Goal: Information Seeking & Learning: Learn about a topic

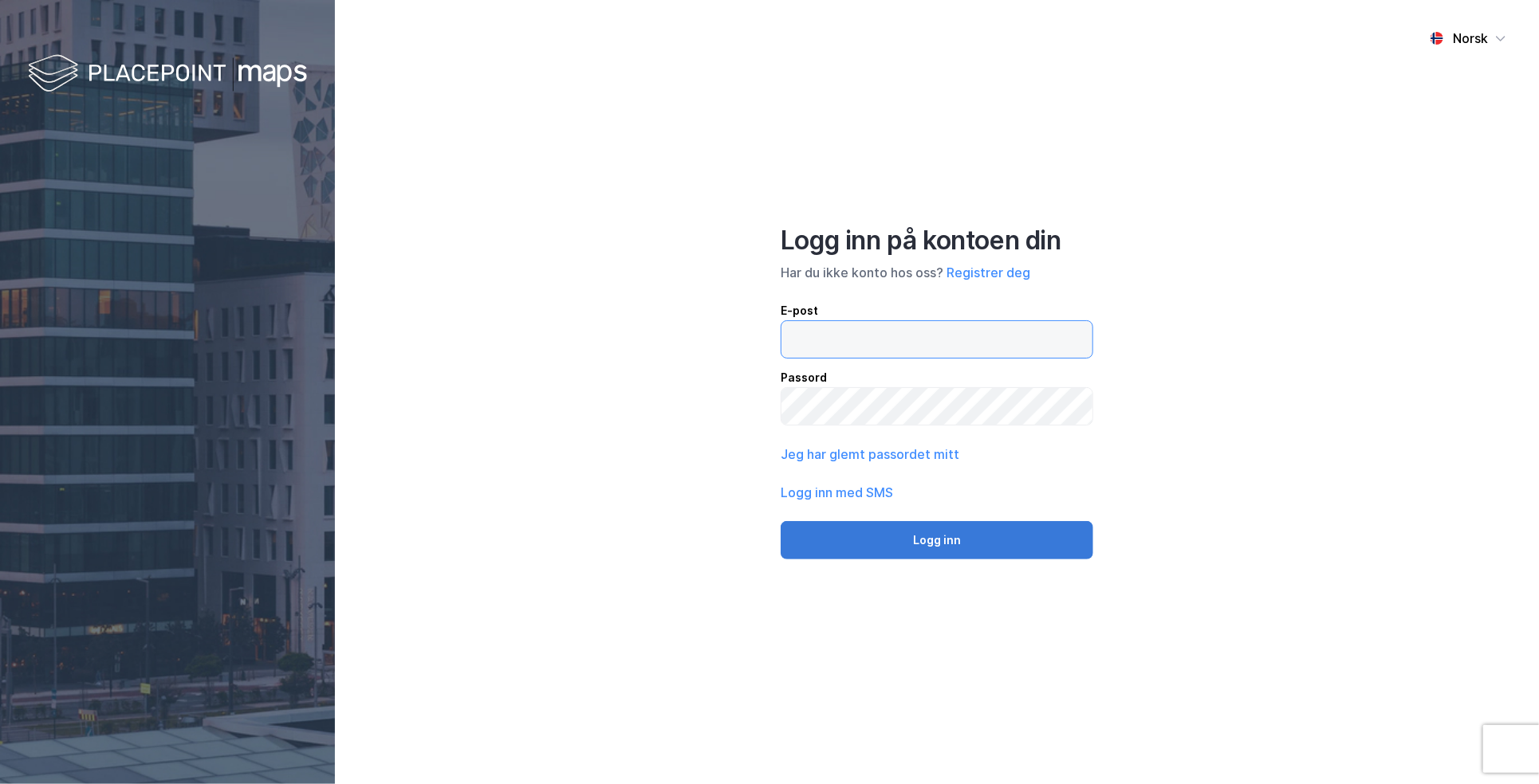
type input "[EMAIL_ADDRESS][DOMAIN_NAME]"
click at [913, 547] on button "Logg inn" at bounding box center [937, 540] width 313 height 38
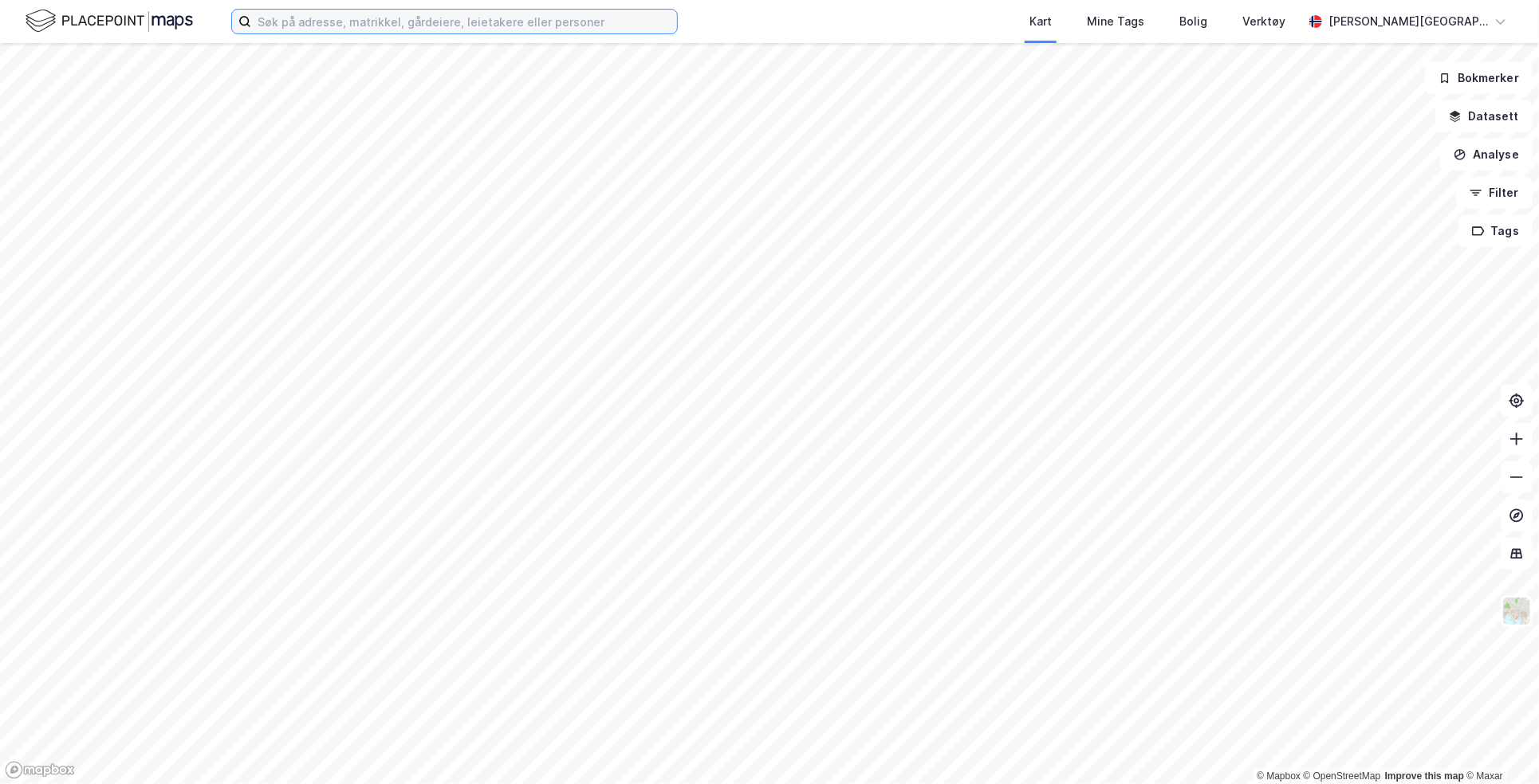
click at [437, 20] on input at bounding box center [464, 21] width 426 height 24
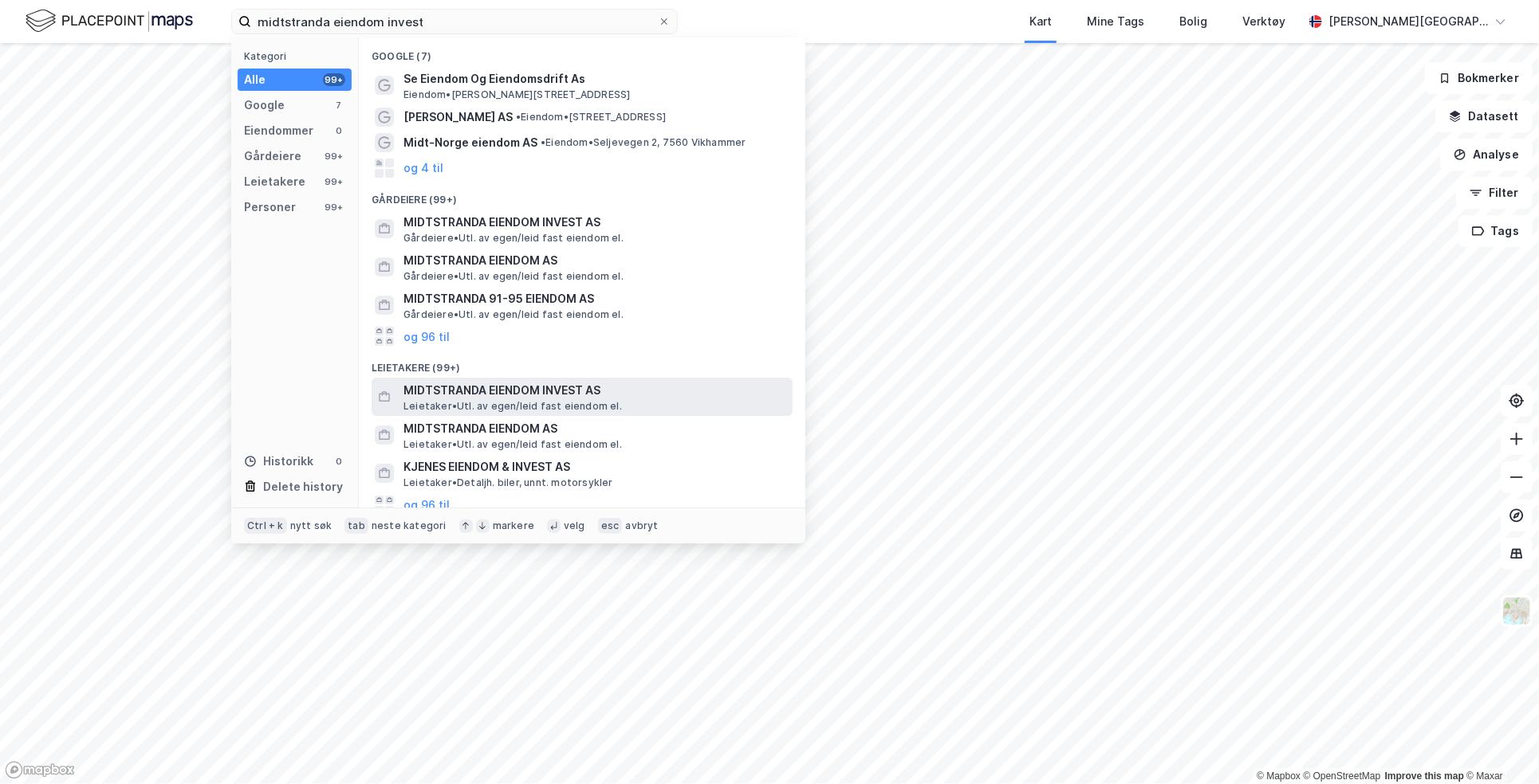
click at [580, 389] on span "MIDTSTRANDA EIENDOM INVEST AS" at bounding box center [595, 390] width 383 height 19
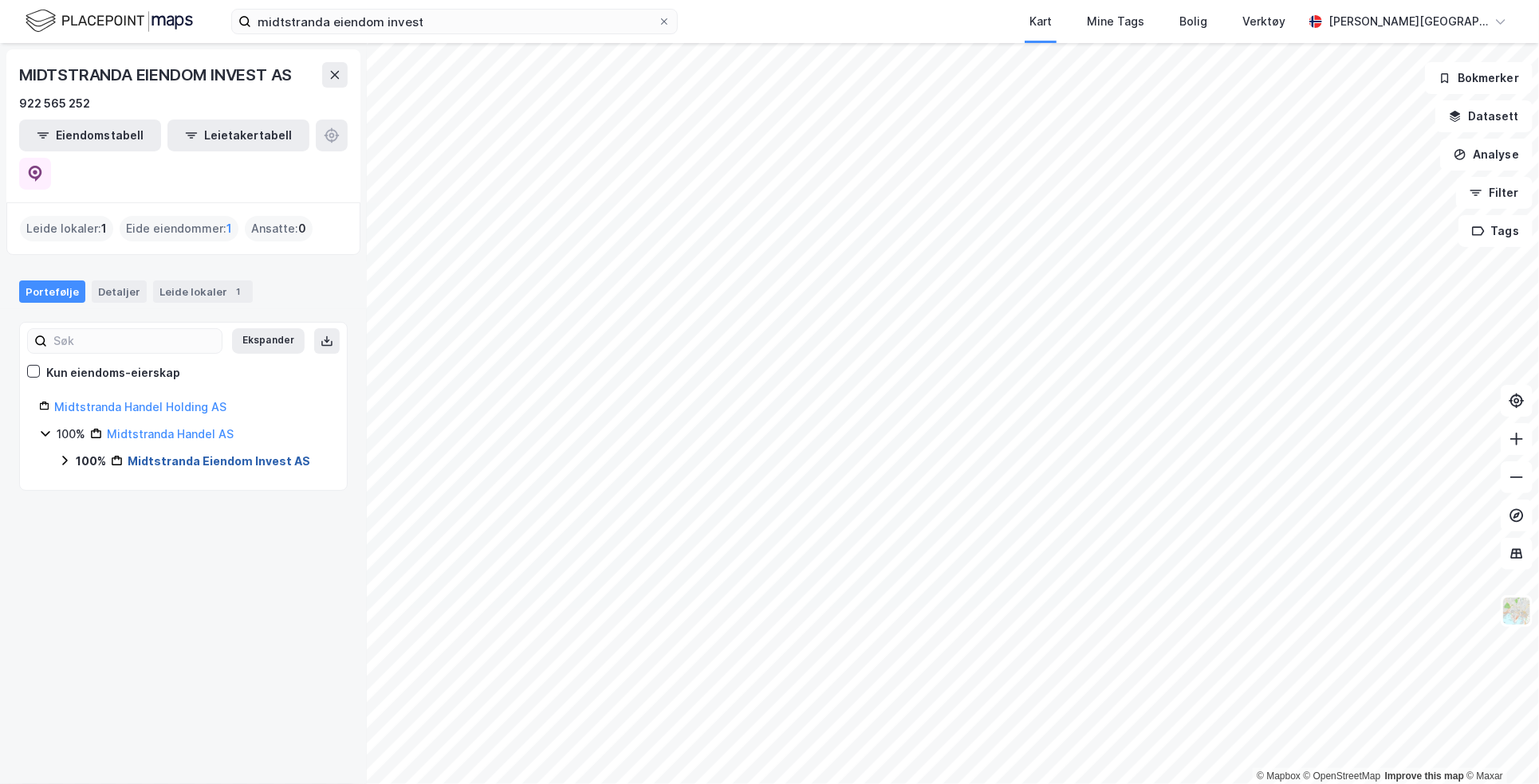
click at [207, 454] on link "Midtstranda Eiendom Invest AS" at bounding box center [219, 461] width 183 height 14
click at [184, 482] on link "Hamar, 7/281" at bounding box center [180, 489] width 71 height 14
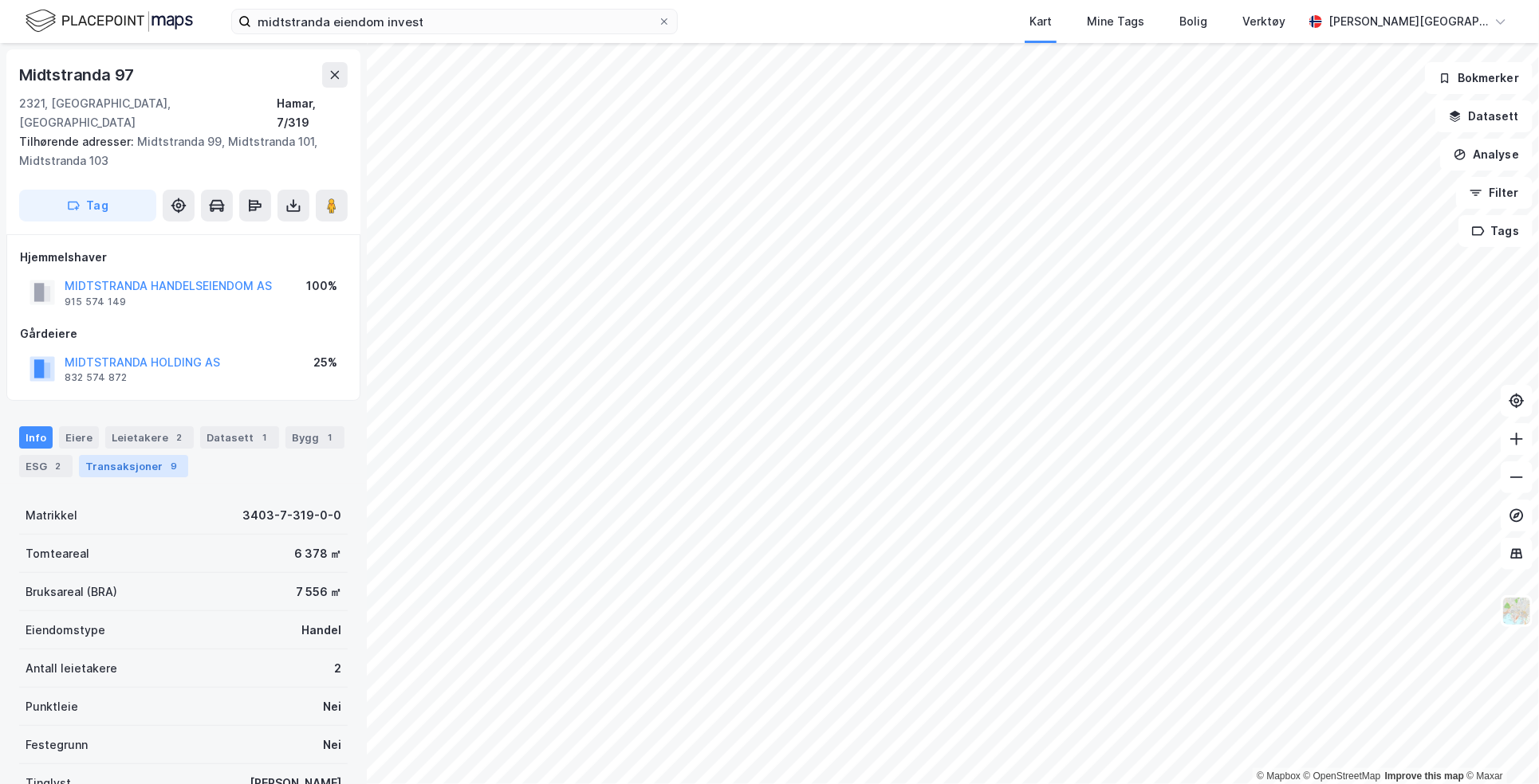
click at [100, 455] on div "Transaksjoner 9" at bounding box center [133, 466] width 109 height 22
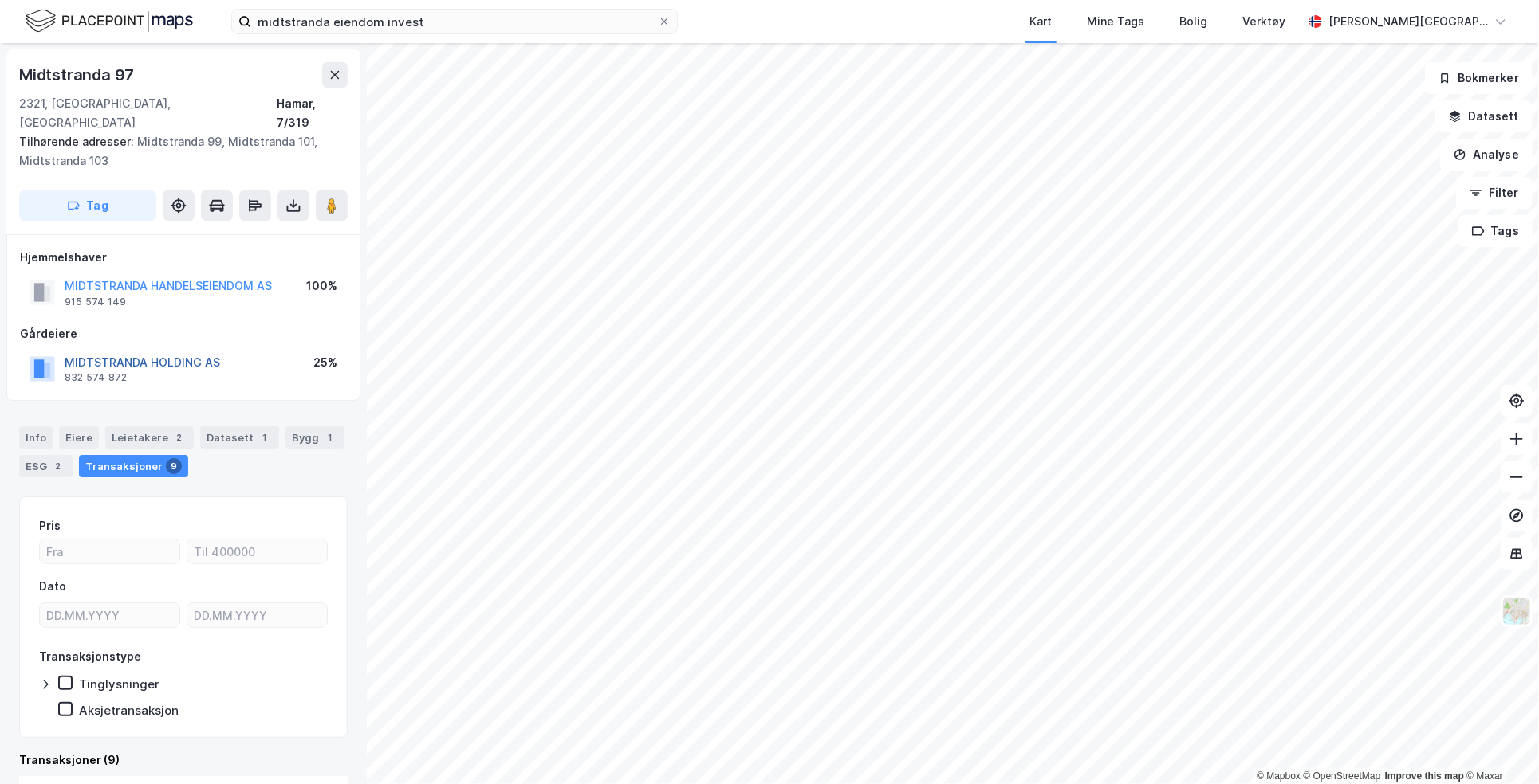
click at [0, 0] on button "MIDTSTRANDA HOLDING AS" at bounding box center [0, 0] width 0 height 0
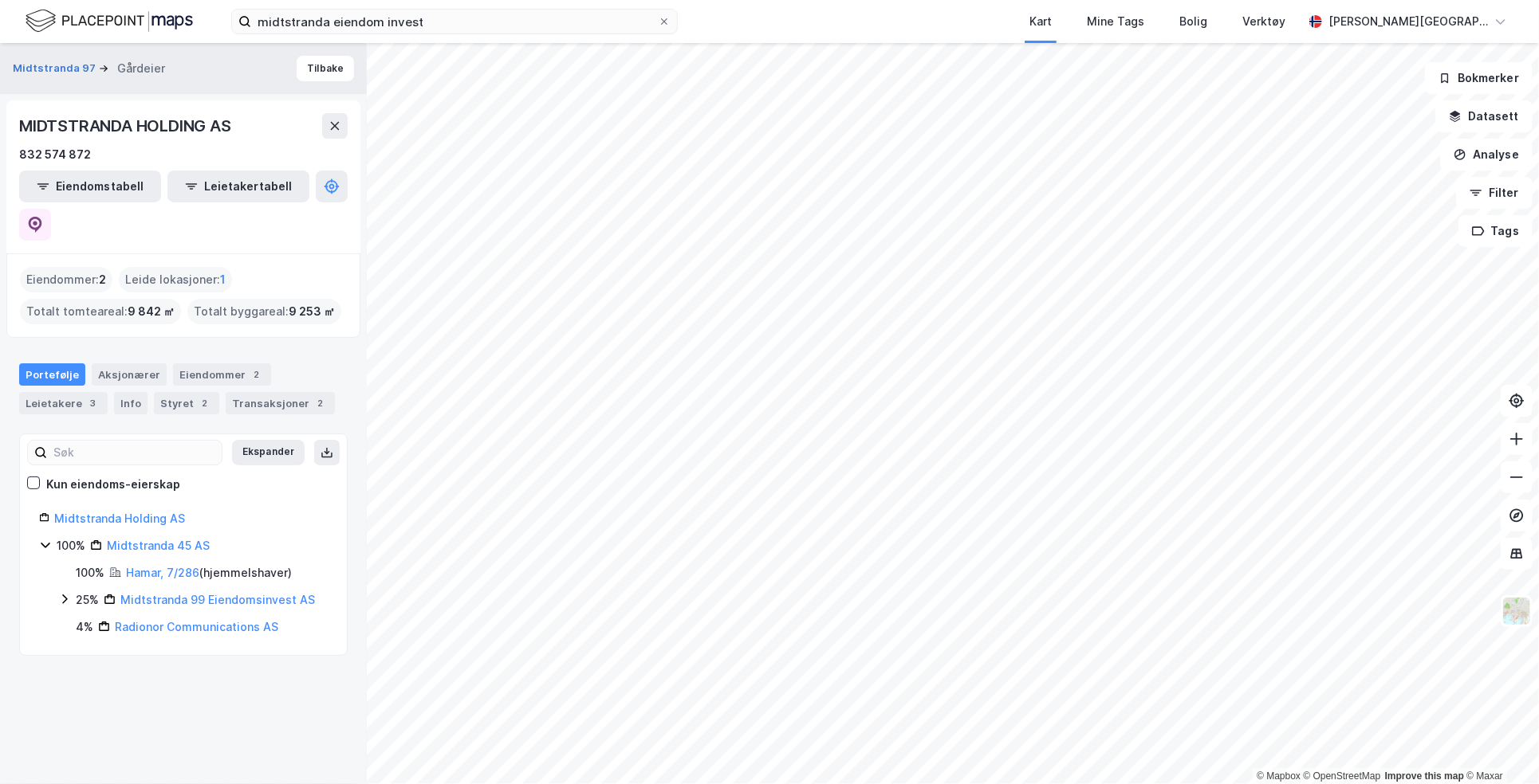
click at [377, 7] on div "midtstranda eiendom invest Kart Mine Tags Bolig Verktøy [PERSON_NAME][GEOGRAPHI…" at bounding box center [769, 21] width 1539 height 43
drag, startPoint x: 377, startPoint y: 7, endPoint x: 377, endPoint y: 17, distance: 10.0
click at [377, 11] on div "midtstranda eiendom invest Kart Mine Tags Bolig Verktøy [PERSON_NAME][GEOGRAPHI…" at bounding box center [769, 21] width 1539 height 43
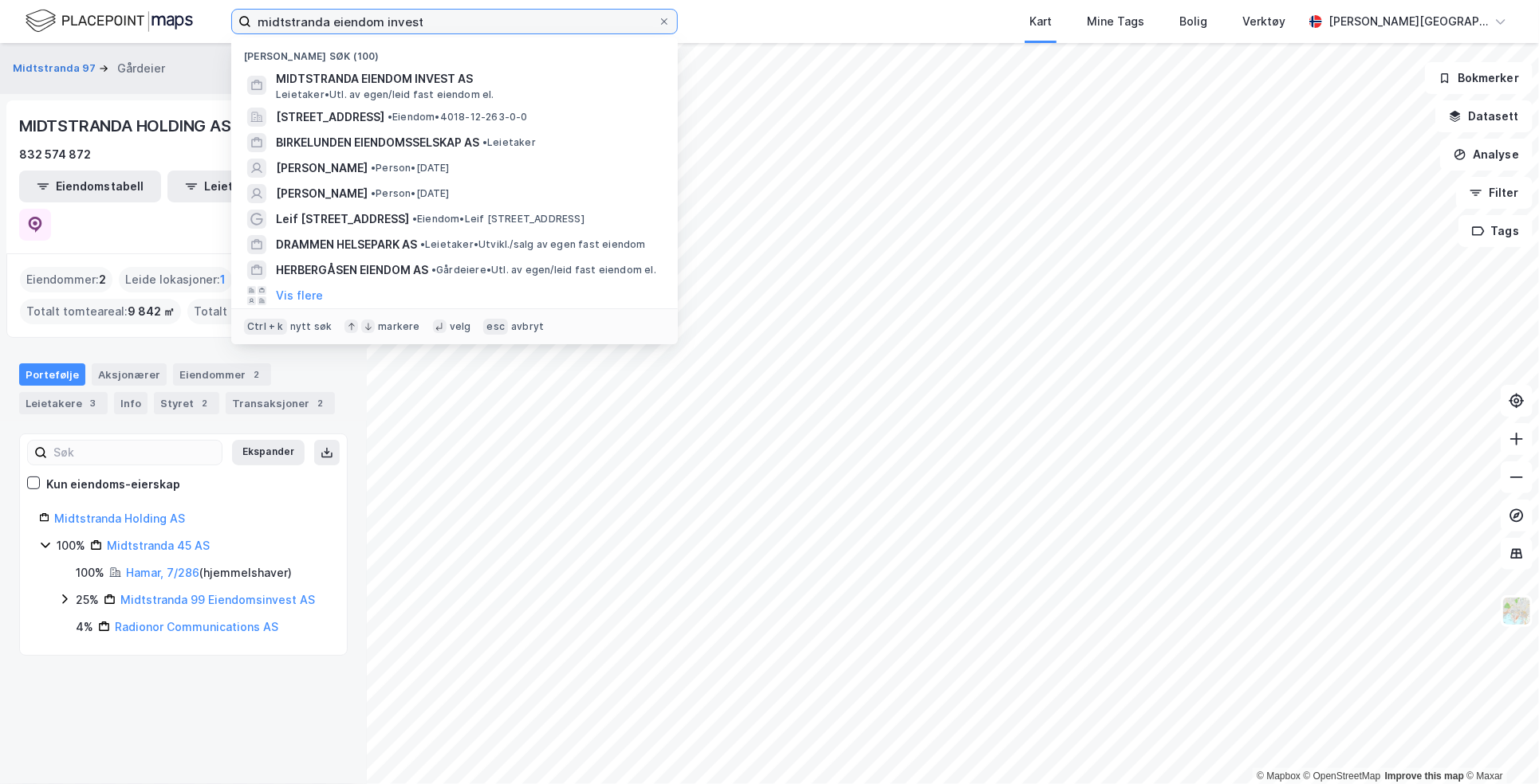
click at [377, 19] on input "midtstranda eiendom invest" at bounding box center [455, 21] width 407 height 24
paste input "830 740 732"
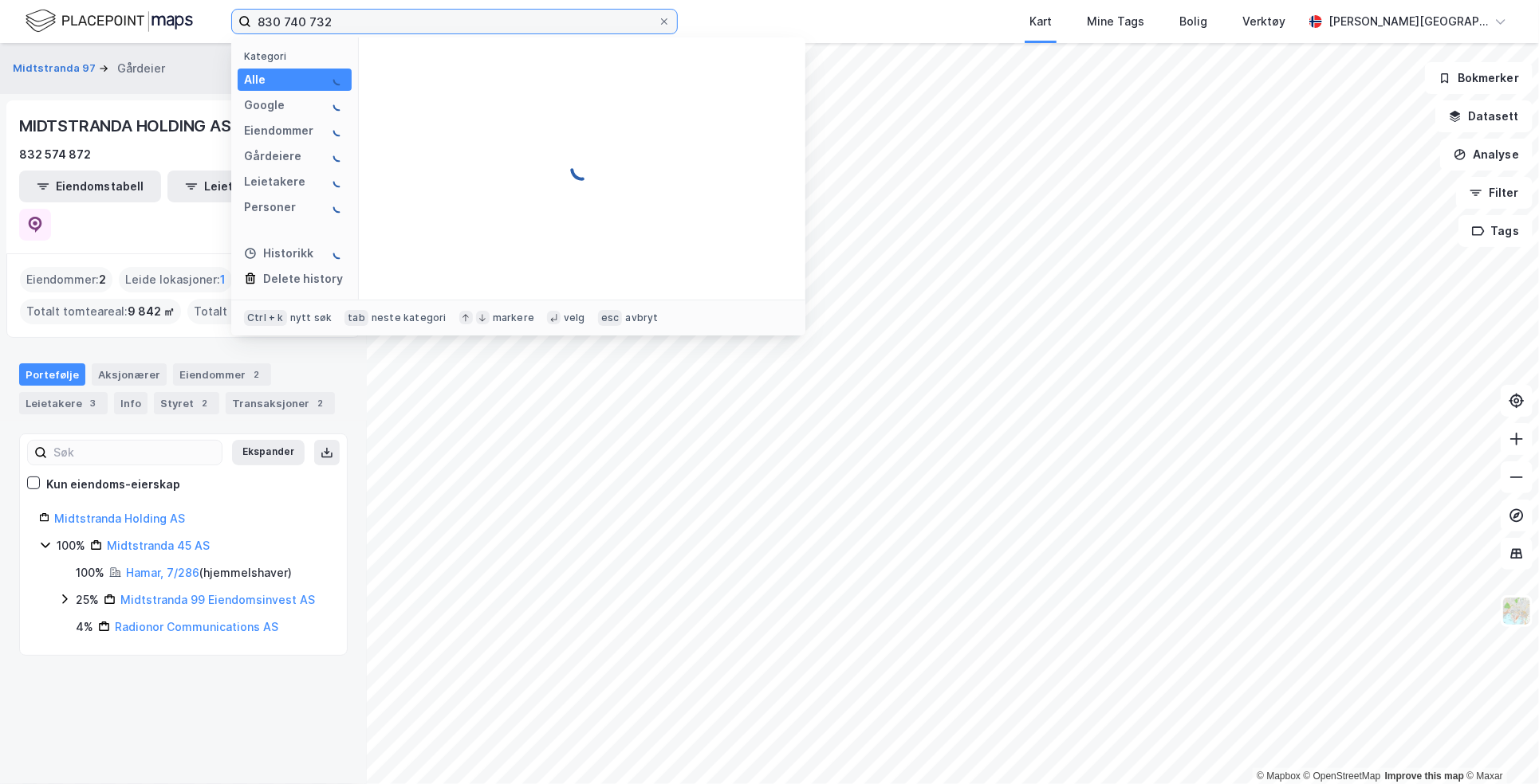
type input "830 740 732"
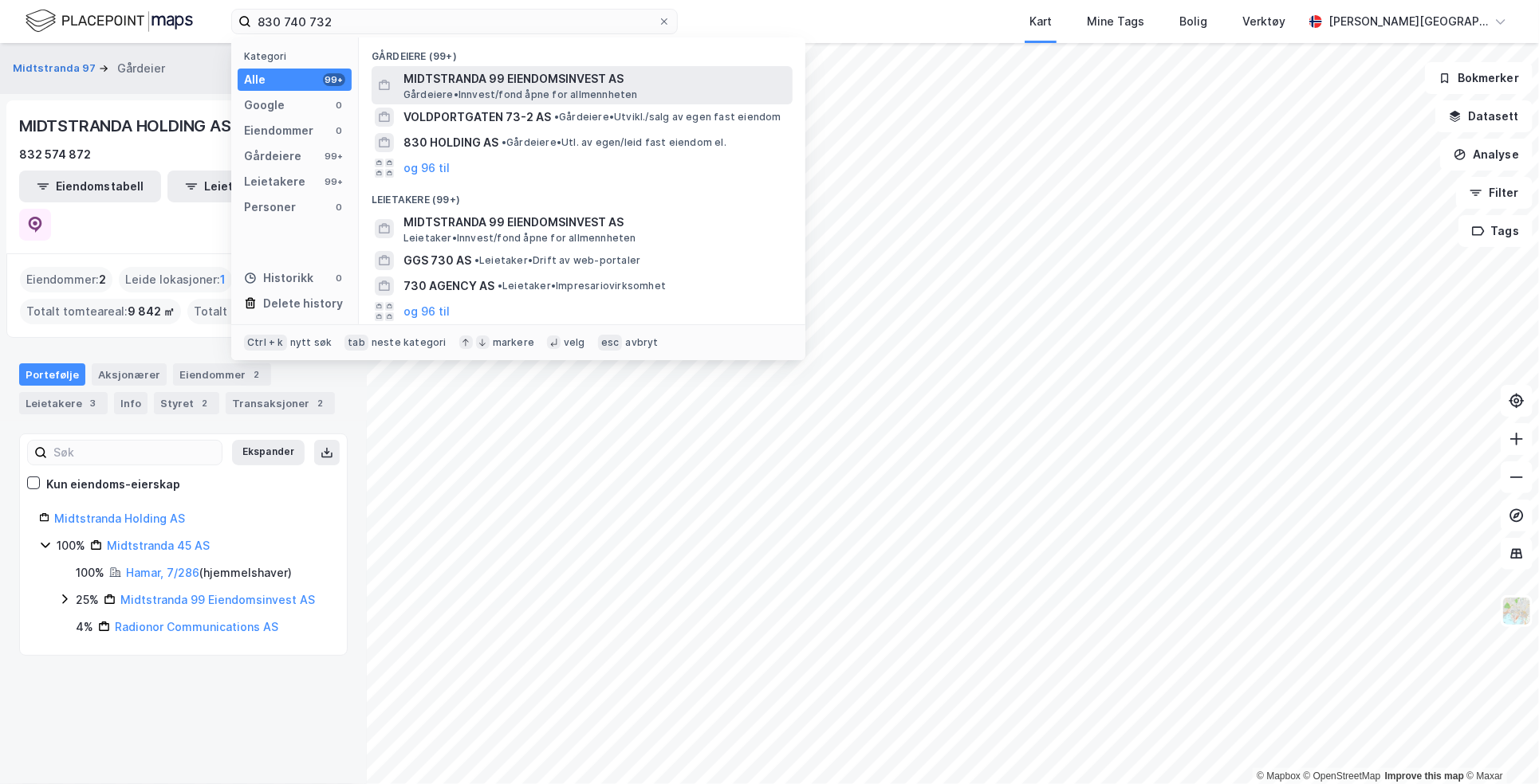
click at [583, 76] on span "MIDTSTRANDA 99 EIENDOMSINVEST AS" at bounding box center [595, 79] width 383 height 19
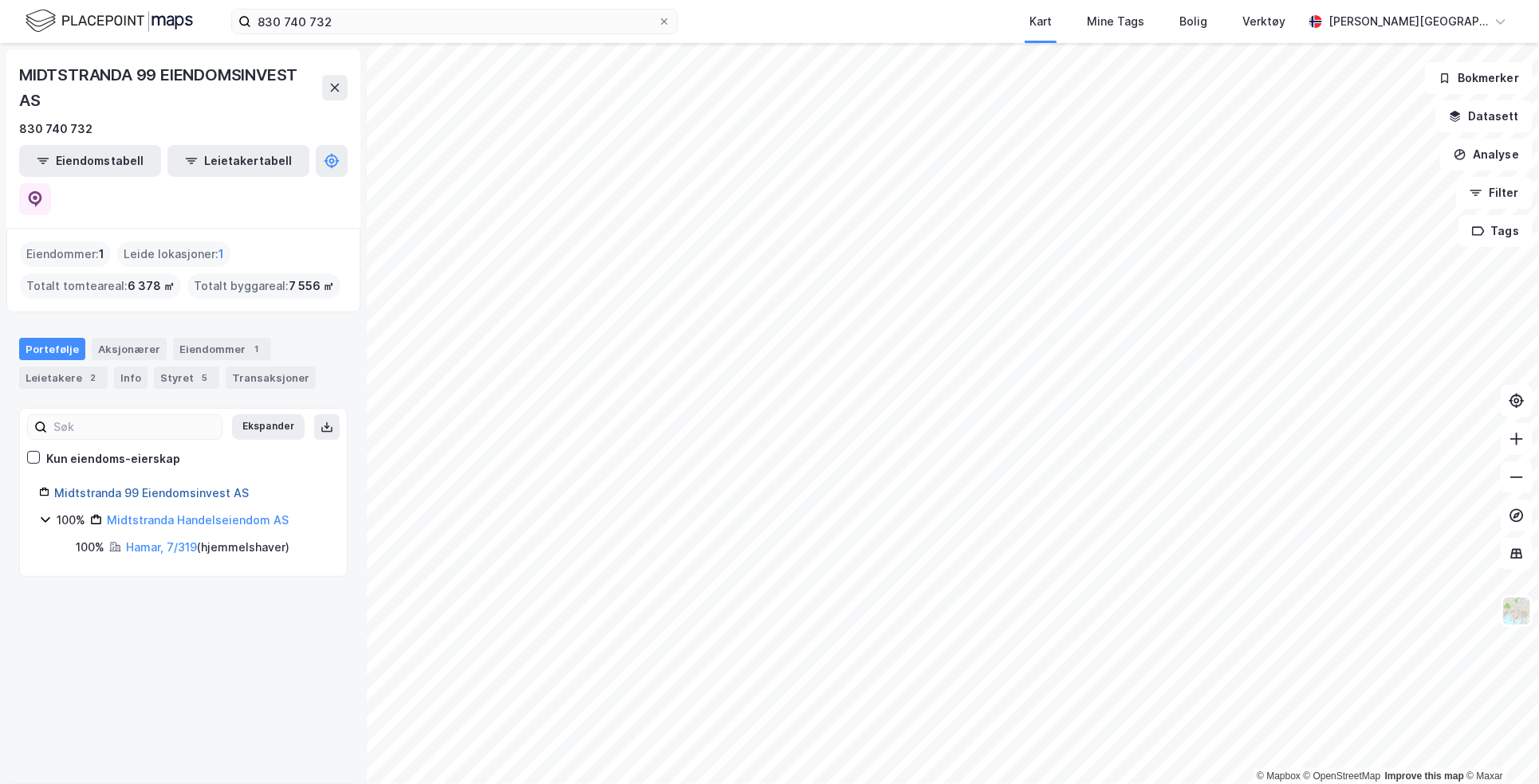
click at [179, 486] on link "Midtstranda 99 Eiendomsinvest AS" at bounding box center [151, 493] width 195 height 14
click at [176, 366] on div "Styret 5" at bounding box center [186, 377] width 66 height 22
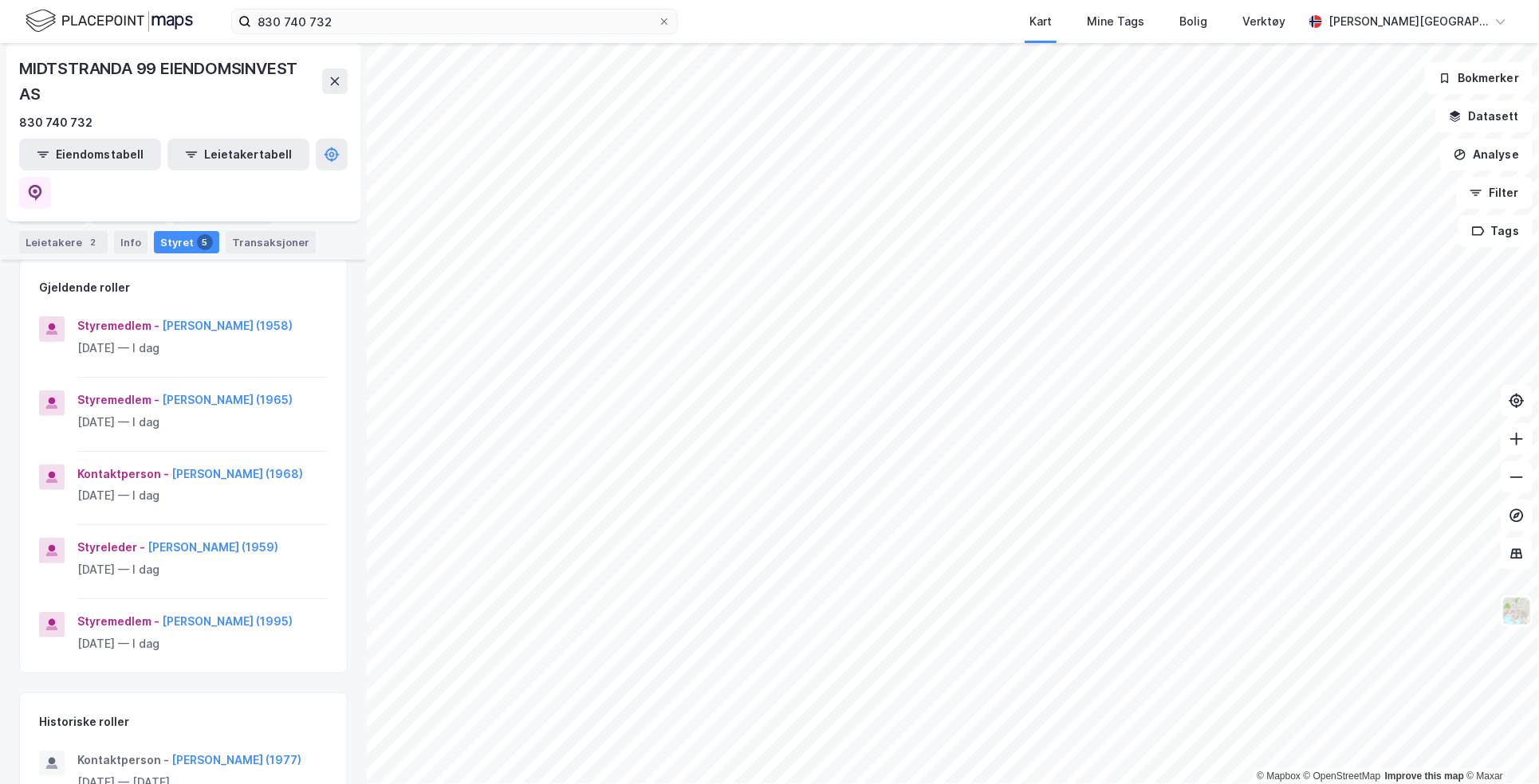
scroll to position [153, 0]
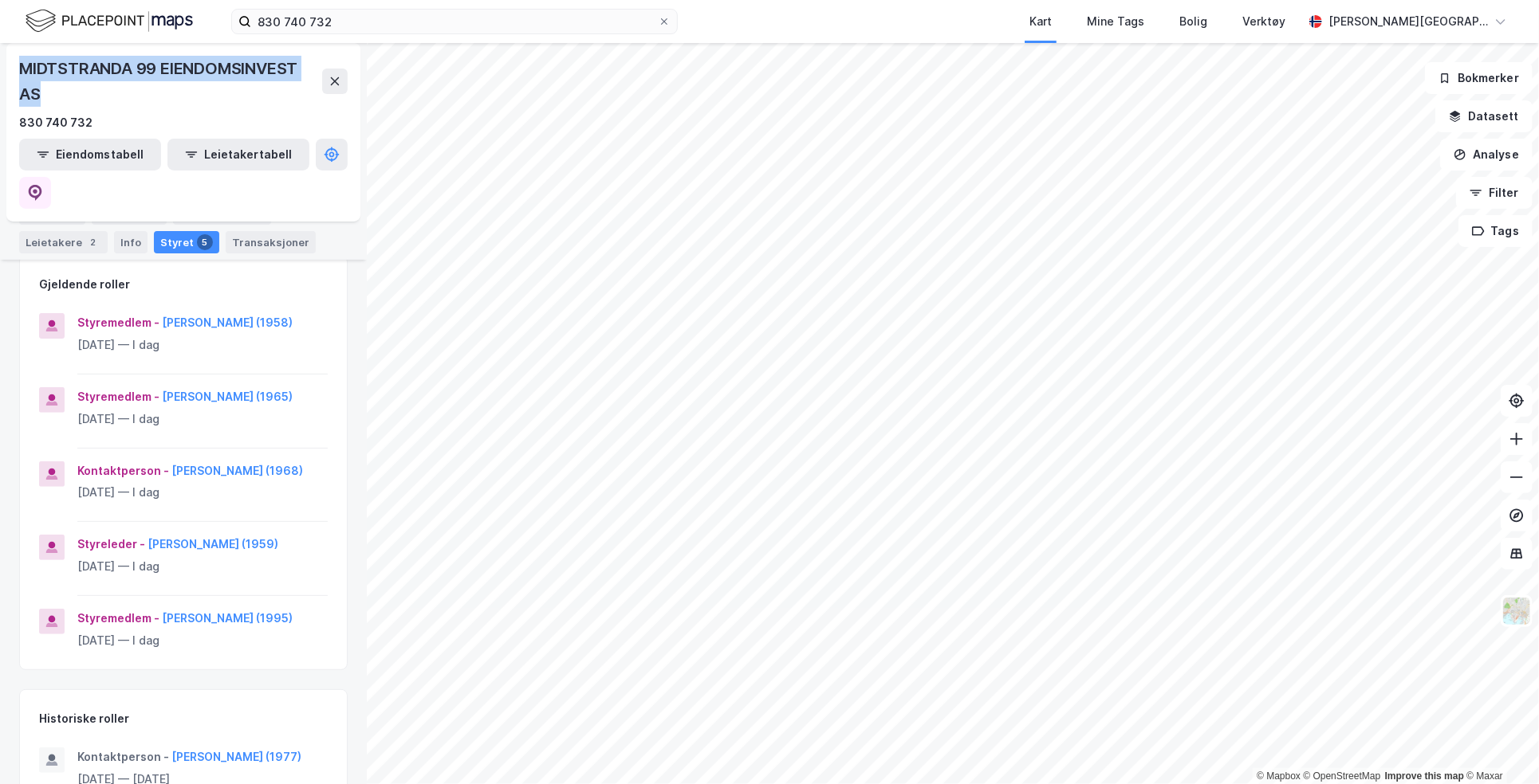
drag, startPoint x: 21, startPoint y: 72, endPoint x: 42, endPoint y: 100, distance: 35.0
click at [42, 100] on div "MIDTSTRANDA 99 EIENDOMSINVEST AS" at bounding box center [170, 81] width 303 height 51
copy div "MIDTSTRANDA 99 EIENDOMSINVEST AS"
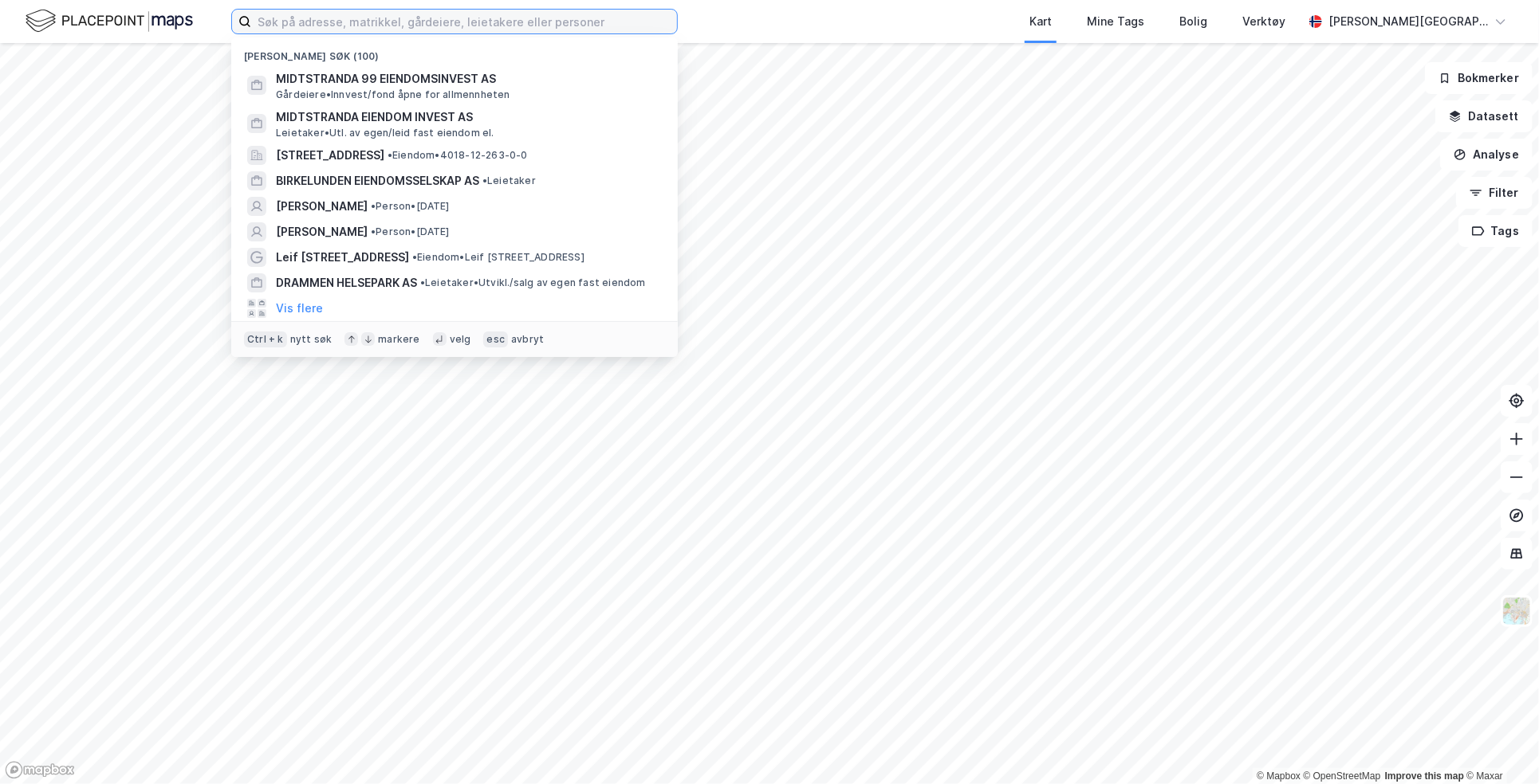
click at [423, 9] on input at bounding box center [464, 21] width 426 height 24
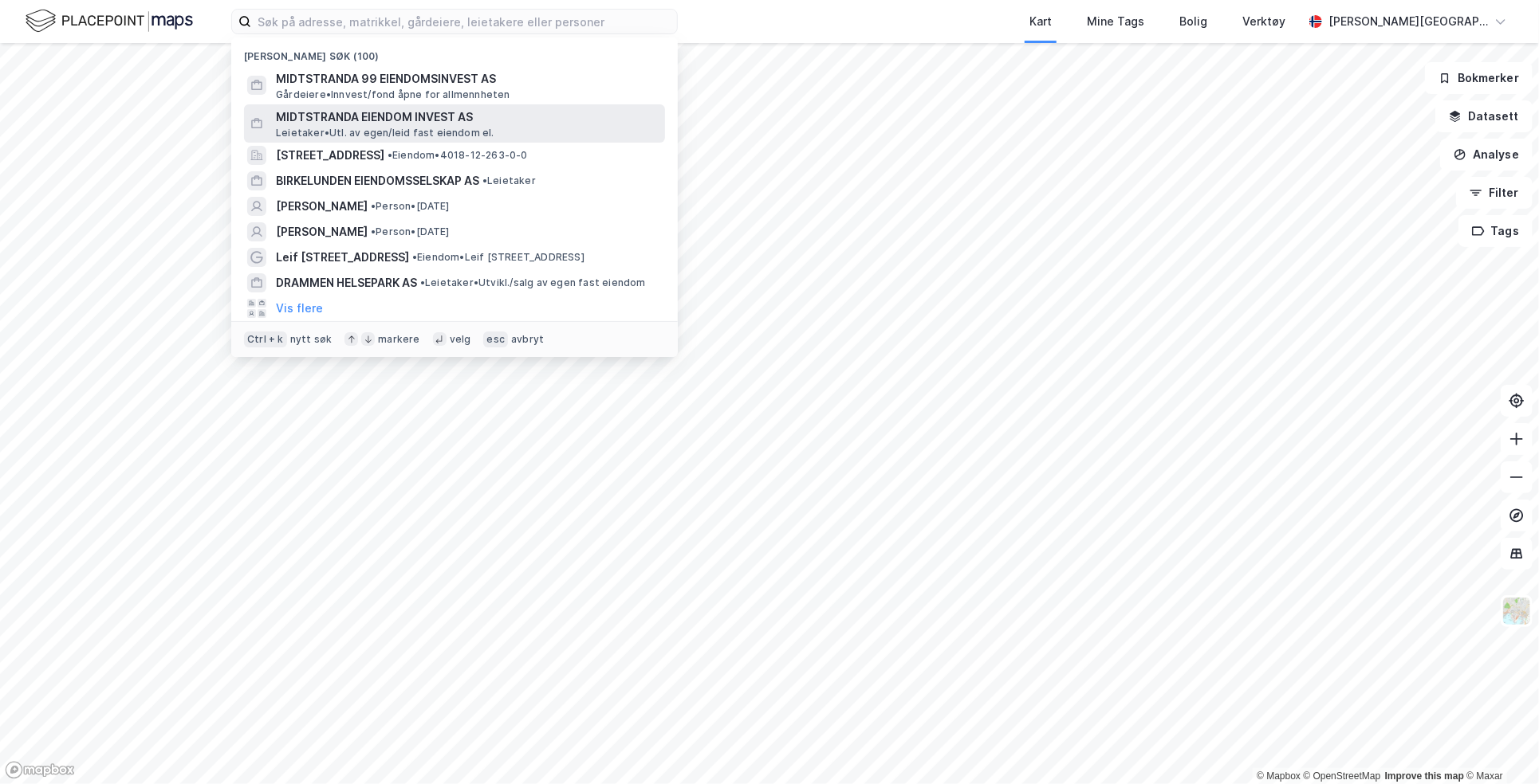
click at [418, 118] on span "MIDTSTRANDA EIENDOM INVEST AS" at bounding box center [467, 117] width 383 height 19
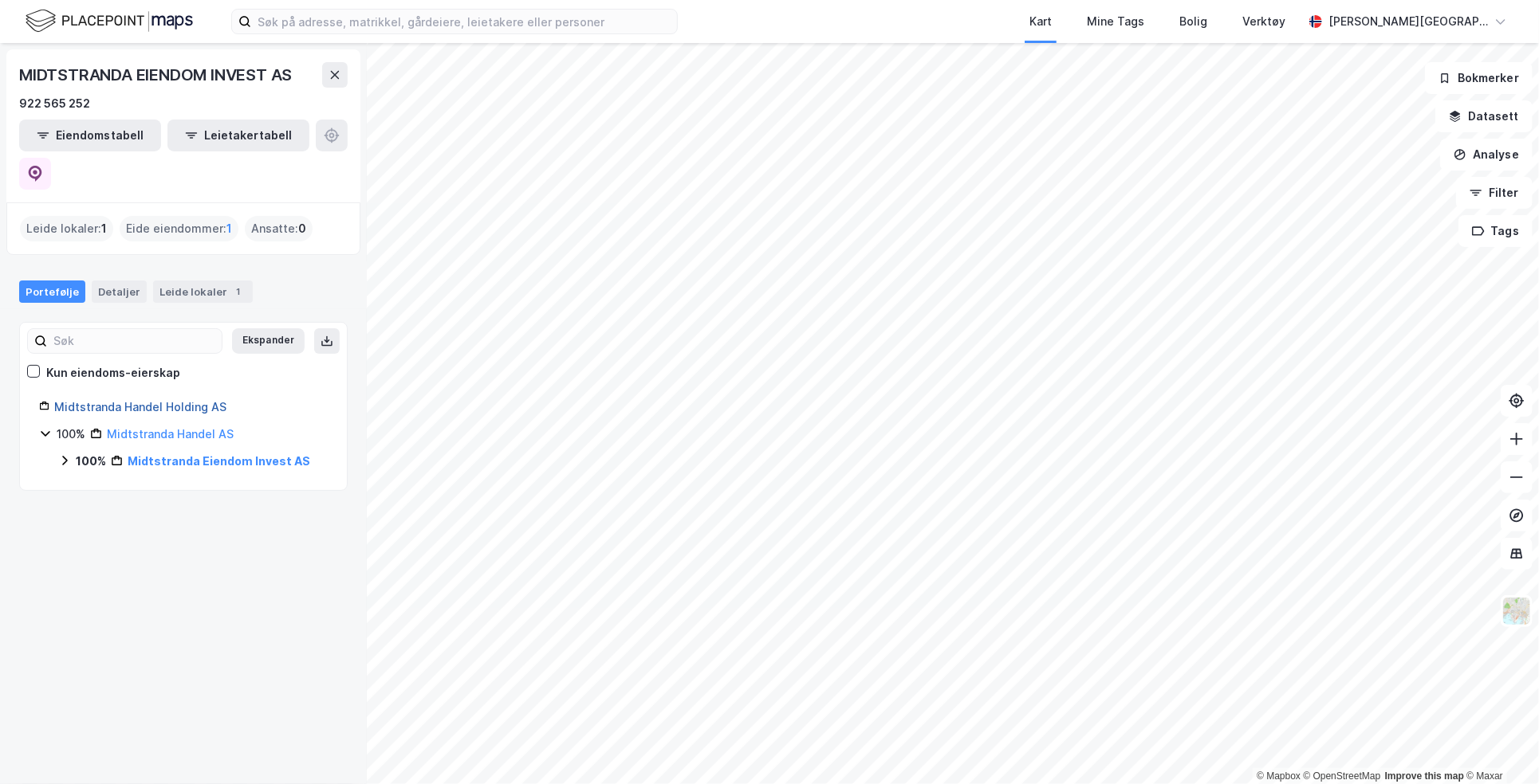
click at [117, 400] on link "Midtstranda Handel Holding AS" at bounding box center [140, 407] width 173 height 14
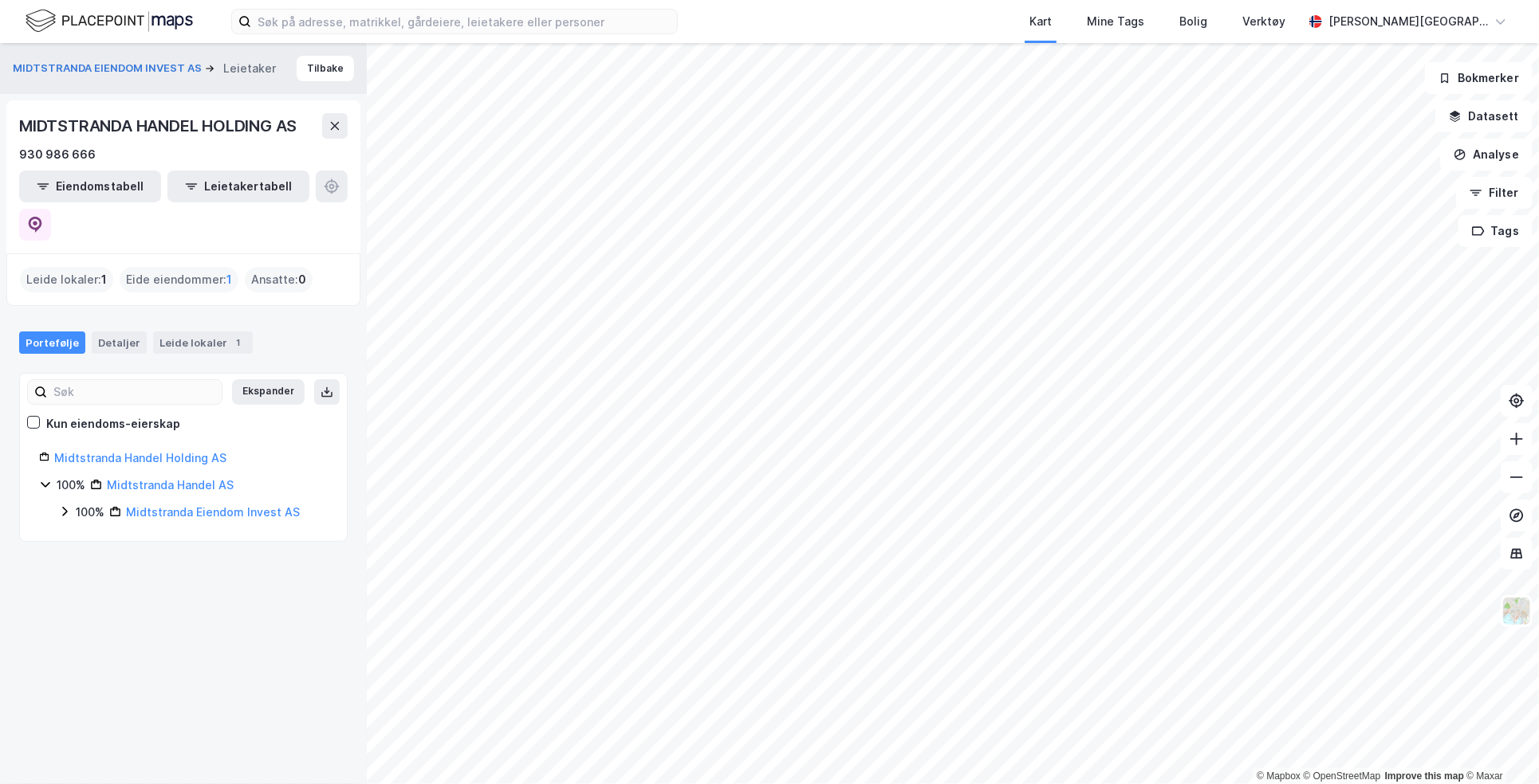
click at [60, 506] on icon at bounding box center [64, 512] width 13 height 13
click at [160, 532] on link "Hamar, 7/281" at bounding box center [180, 539] width 71 height 14
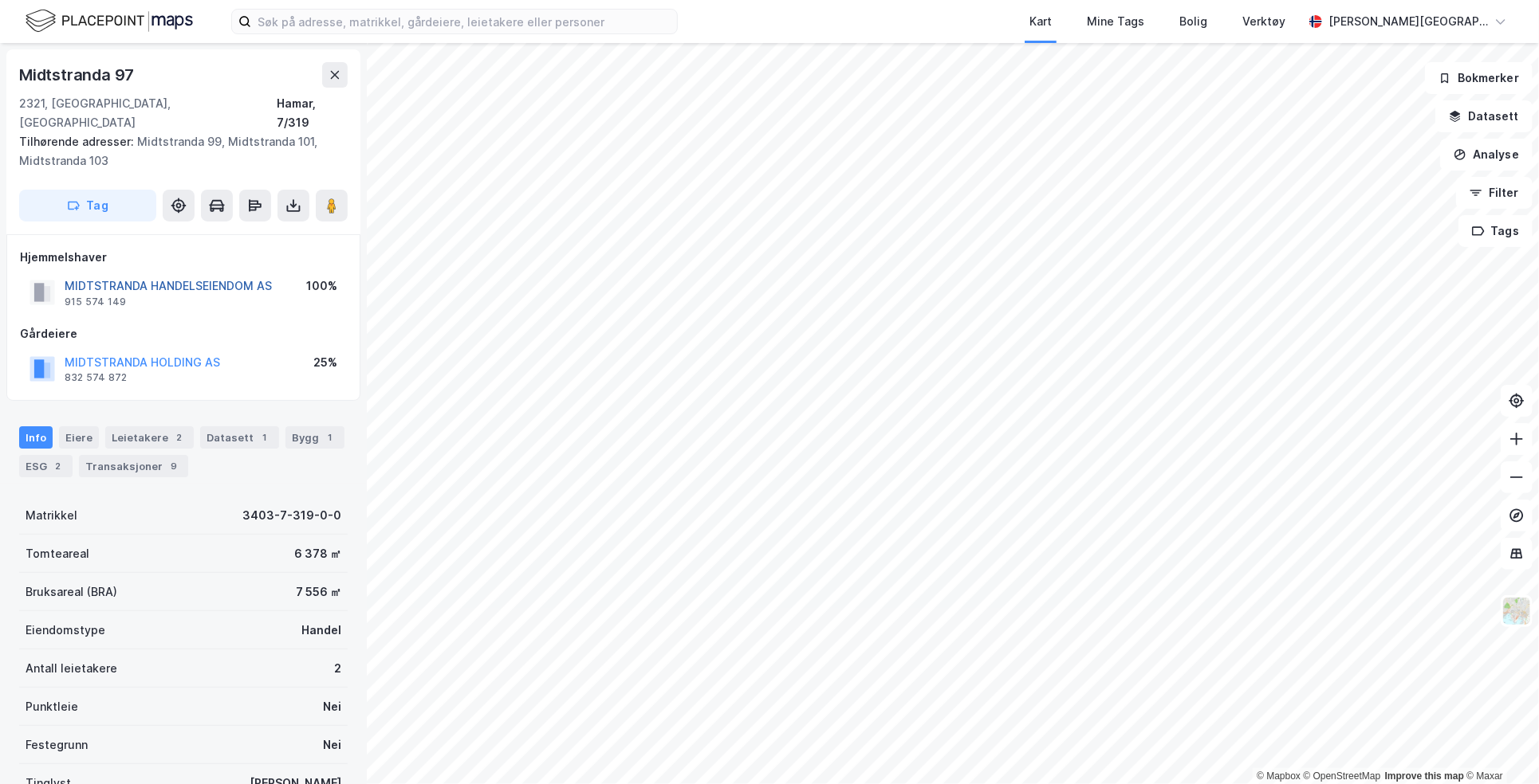
click at [0, 0] on button "MIDTSTRANDA HANDELSEIENDOM AS" at bounding box center [0, 0] width 0 height 0
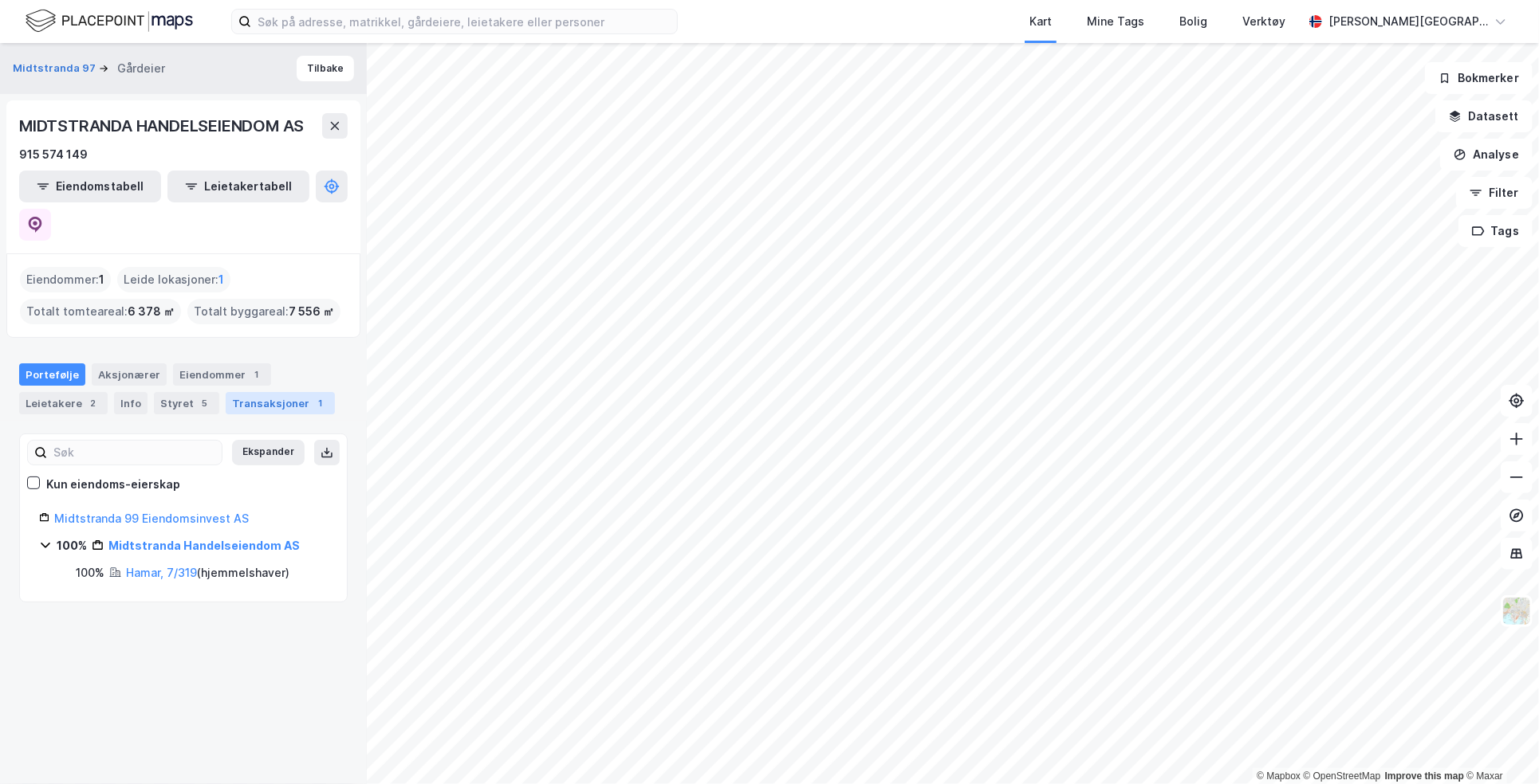
click at [250, 392] on div "Transaksjoner 1" at bounding box center [280, 403] width 109 height 22
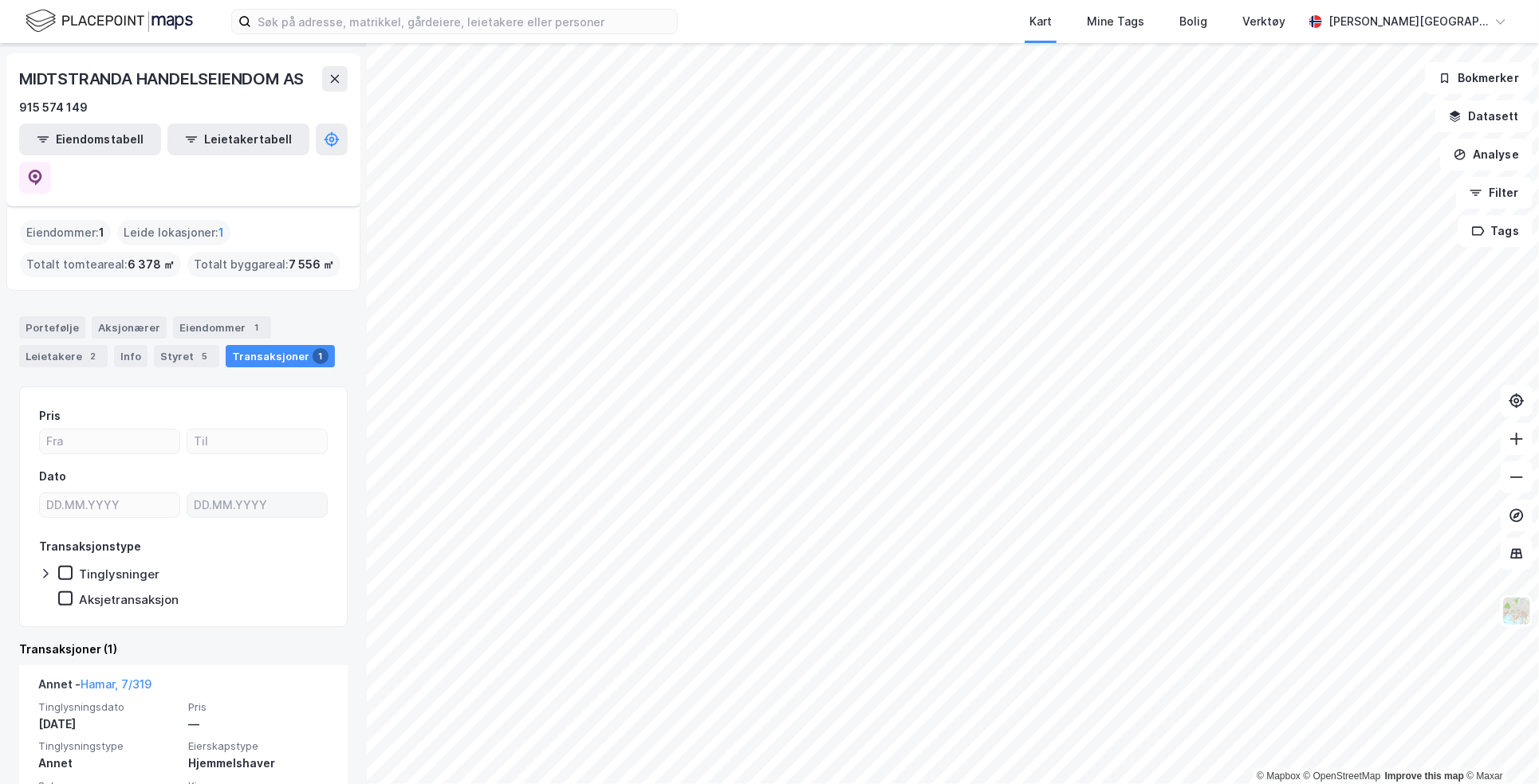
scroll to position [102, 0]
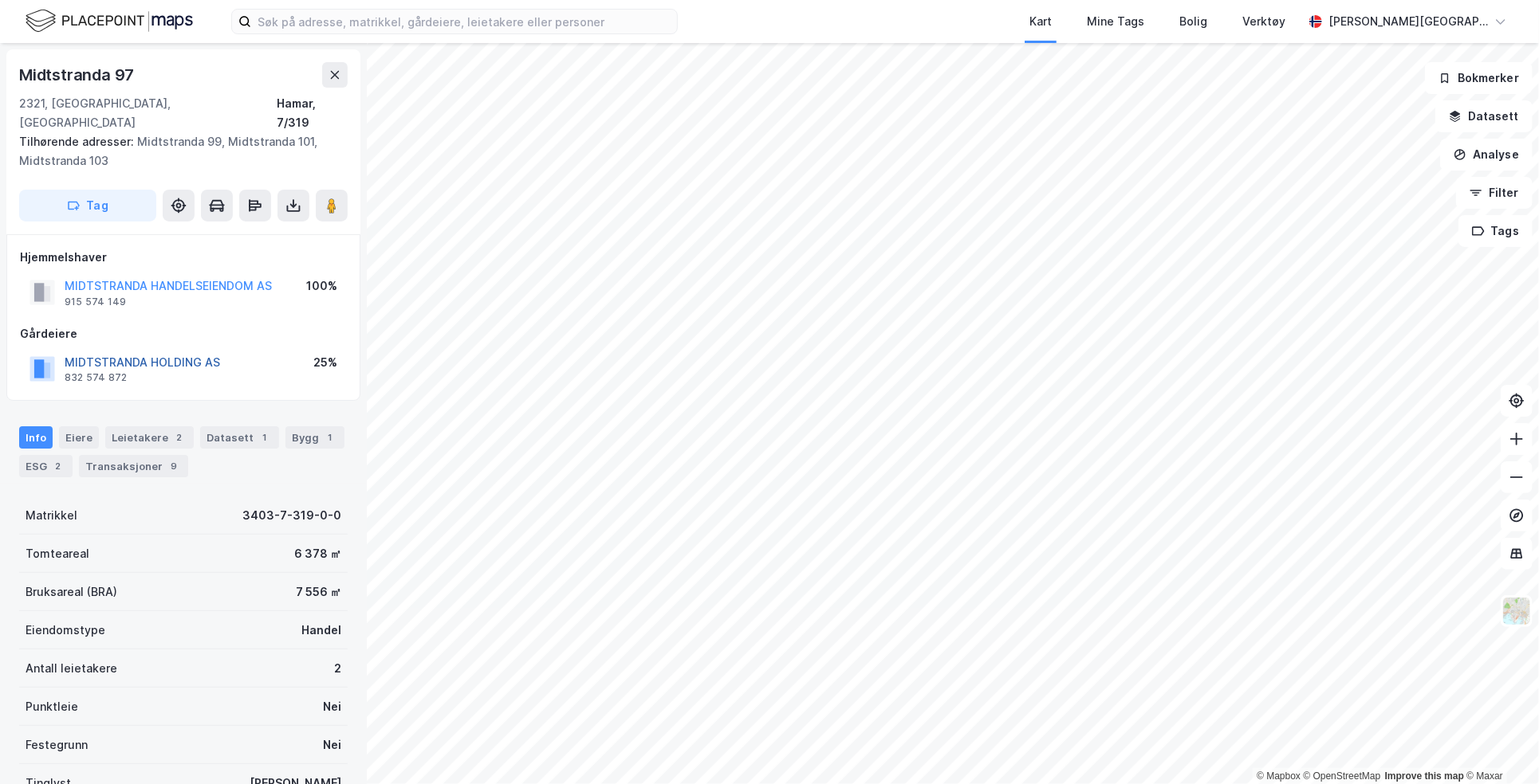
click at [0, 0] on button "MIDTSTRANDA HOLDING AS" at bounding box center [0, 0] width 0 height 0
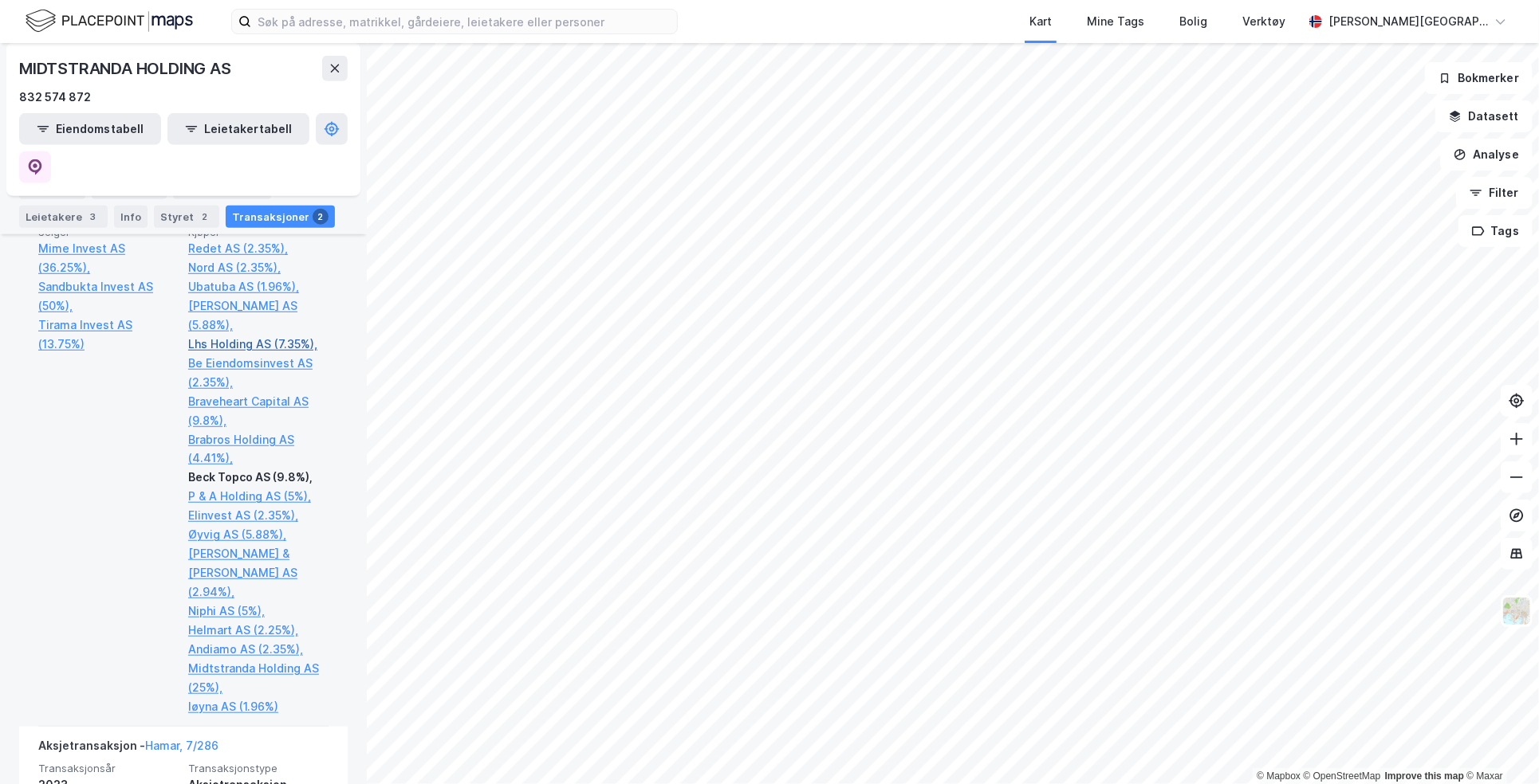
scroll to position [619, 0]
click at [239, 336] on link "Lhs Holding AS (7.35%)," at bounding box center [258, 345] width 140 height 19
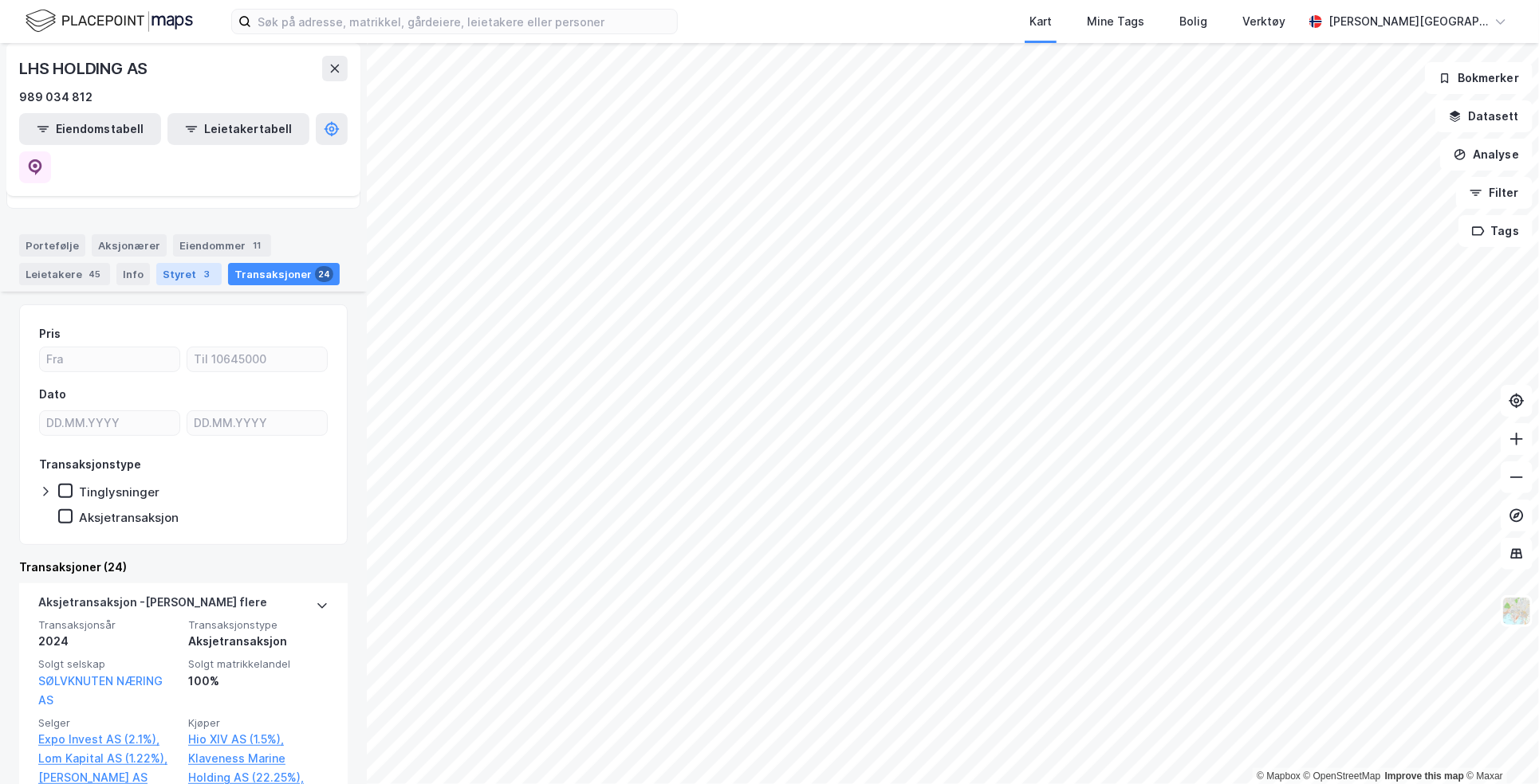
scroll to position [160, 0]
click at [182, 265] on div "Styret 3" at bounding box center [189, 276] width 66 height 22
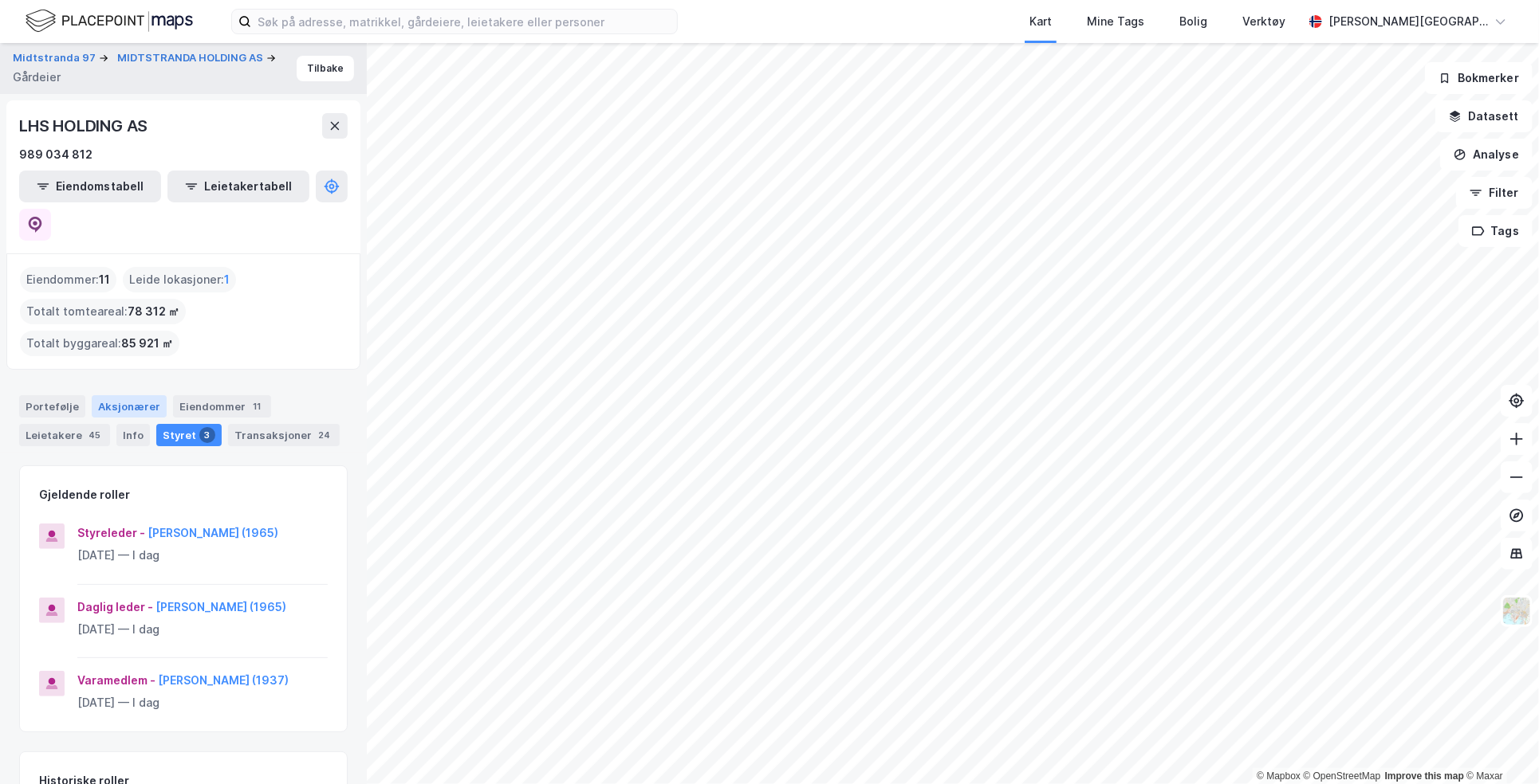
click at [126, 395] on div "Aksjonærer" at bounding box center [129, 407] width 75 height 22
